Goal: Transaction & Acquisition: Book appointment/travel/reservation

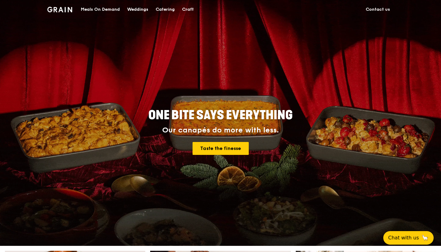
click at [170, 8] on div "Catering" at bounding box center [165, 9] width 19 height 18
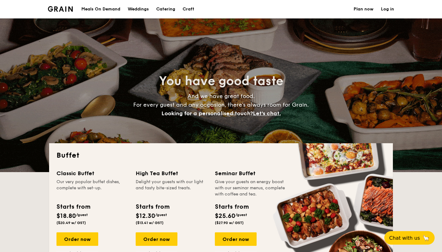
select select
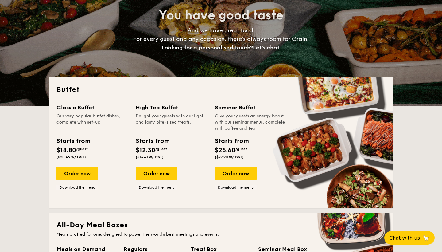
scroll to position [70, 0]
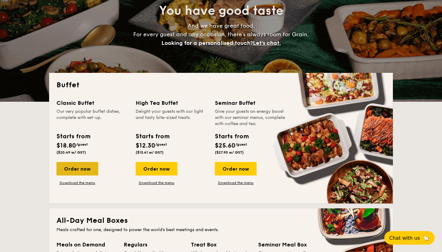
click at [81, 167] on div "Order now" at bounding box center [78, 169] width 42 height 14
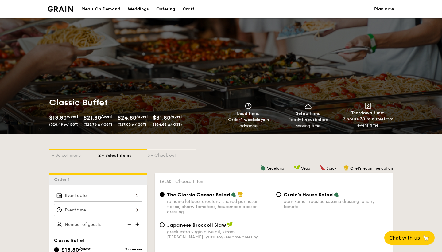
drag, startPoint x: 296, startPoint y: 113, endPoint x: 323, endPoint y: 128, distance: 30.7
click at [323, 128] on div "Setup time: Ready 1 hour before serving time" at bounding box center [308, 116] width 55 height 26
click at [331, 150] on div "1 - Select menu 2 - Select items 3 - Check out" at bounding box center [221, 154] width 344 height 10
click at [407, 237] on span "Chat with us" at bounding box center [405, 238] width 32 height 6
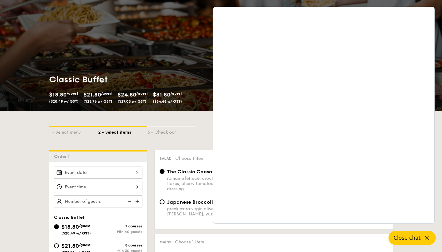
scroll to position [26, 0]
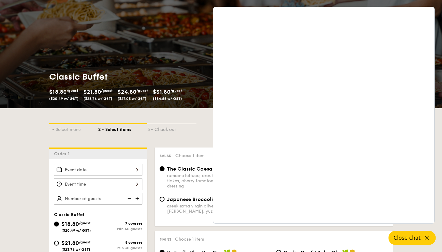
click at [416, 244] on button "Close chat" at bounding box center [412, 238] width 47 height 14
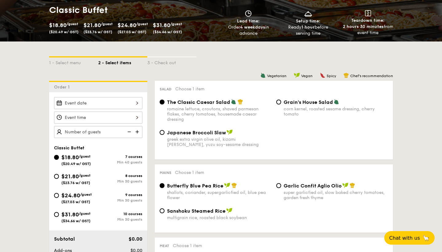
scroll to position [95, 0]
